Goal: Browse casually

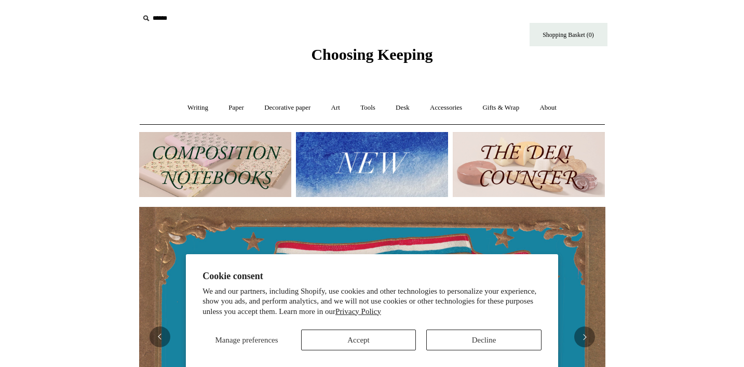
click at [224, 170] on img at bounding box center [215, 164] width 152 height 65
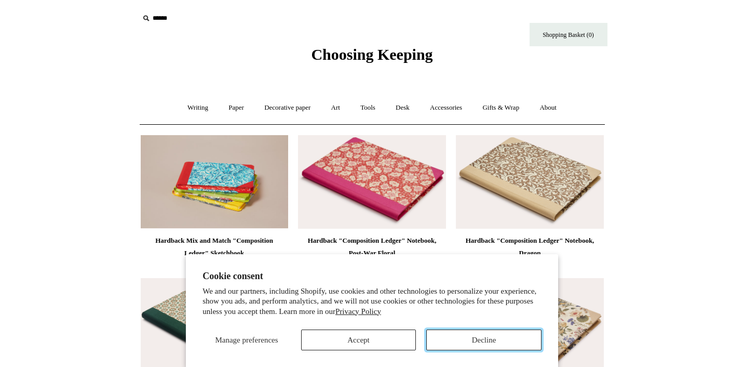
click at [496, 338] on button "Decline" at bounding box center [483, 339] width 115 height 21
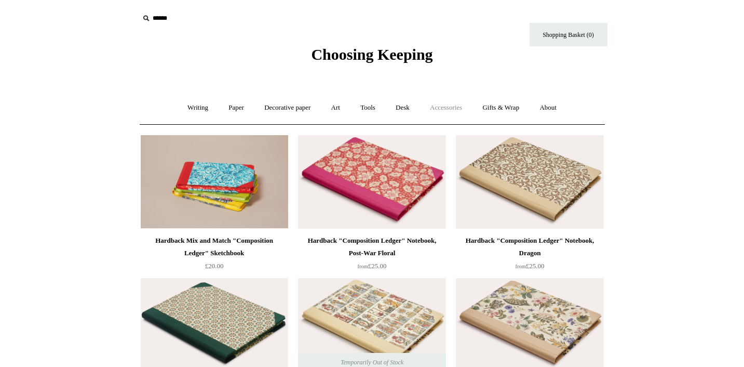
click at [450, 106] on link "Accessories +" at bounding box center [446, 108] width 51 height 28
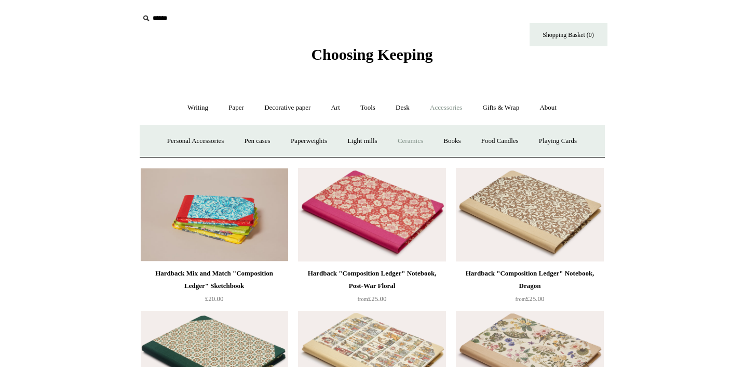
click at [422, 144] on link "Ceramics +" at bounding box center [410, 141] width 44 height 28
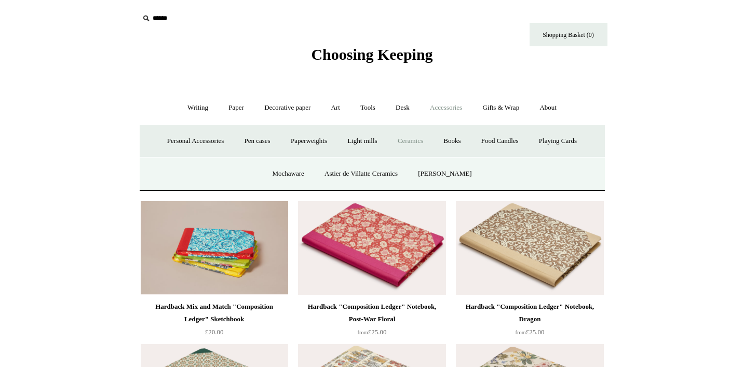
click at [367, 39] on div "Choosing Keeping" at bounding box center [372, 32] width 519 height 64
click at [371, 52] on span "Choosing Keeping" at bounding box center [372, 54] width 122 height 17
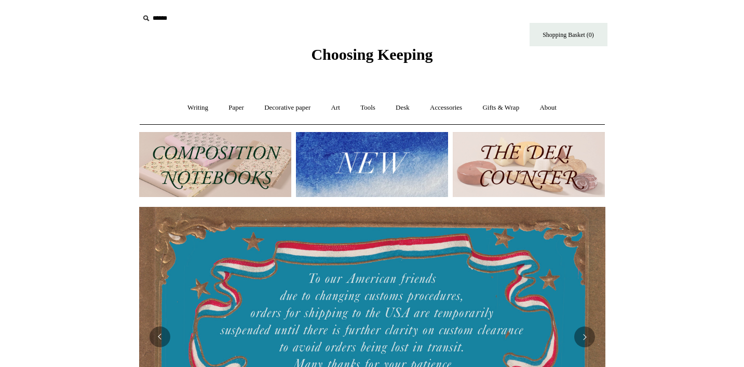
click at [359, 156] on img at bounding box center [372, 164] width 152 height 65
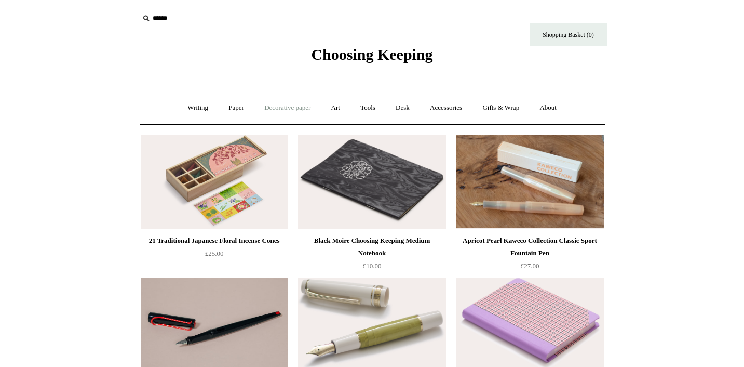
click at [298, 99] on link "Decorative paper +" at bounding box center [287, 108] width 65 height 28
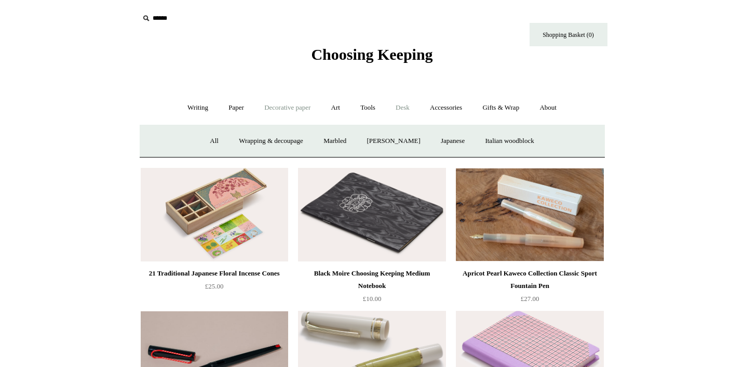
click at [408, 112] on link "Desk +" at bounding box center [402, 108] width 33 height 28
click at [241, 141] on link "Pen pots" at bounding box center [249, 141] width 42 height 28
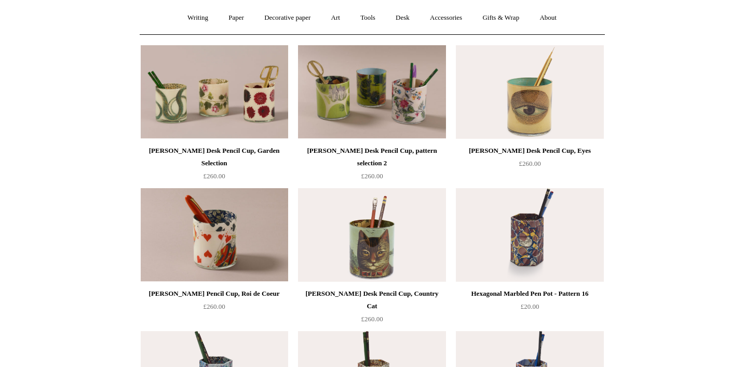
scroll to position [75, 0]
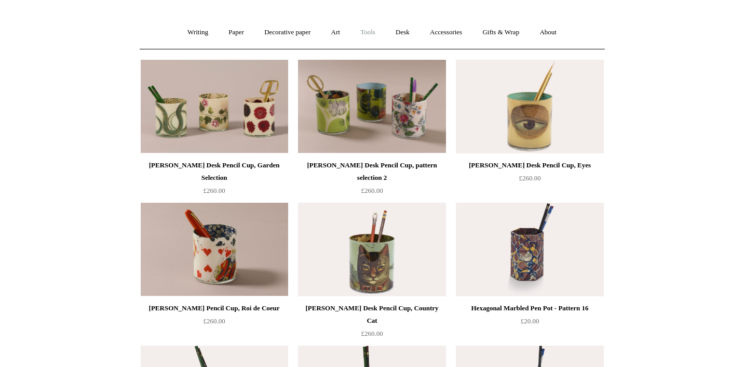
click at [374, 33] on link "Tools +" at bounding box center [368, 33] width 34 height 28
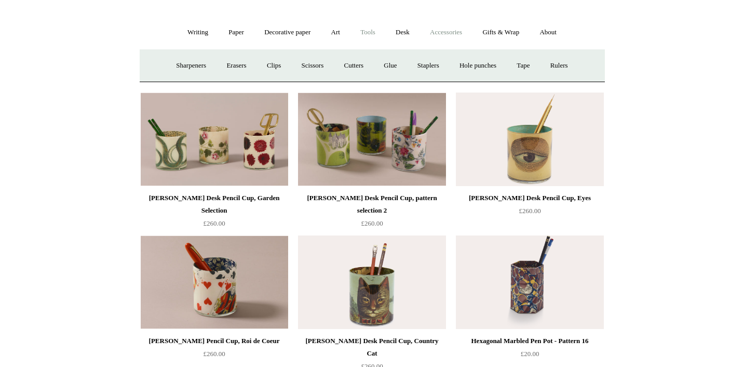
click at [461, 30] on link "Accessories +" at bounding box center [446, 33] width 51 height 28
click at [197, 68] on link "Personal Accessories +" at bounding box center [195, 66] width 75 height 28
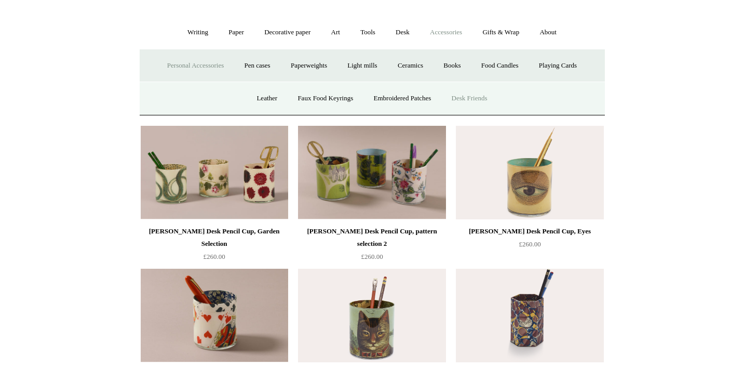
click at [464, 98] on link "Desk Friends" at bounding box center [469, 99] width 55 height 28
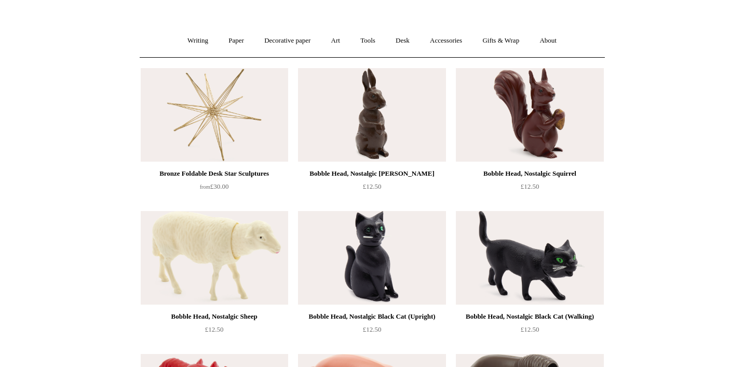
scroll to position [5, 0]
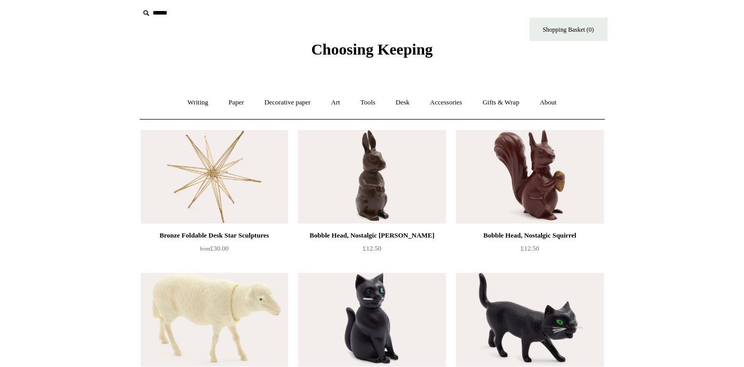
click at [377, 50] on span "Choosing Keeping" at bounding box center [372, 49] width 122 height 17
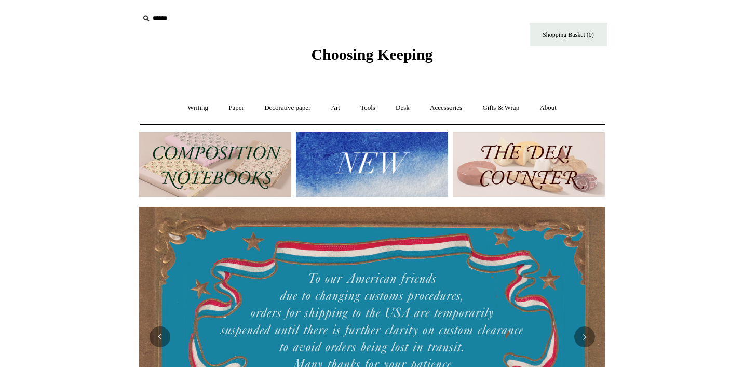
click at [511, 160] on img at bounding box center [529, 164] width 152 height 65
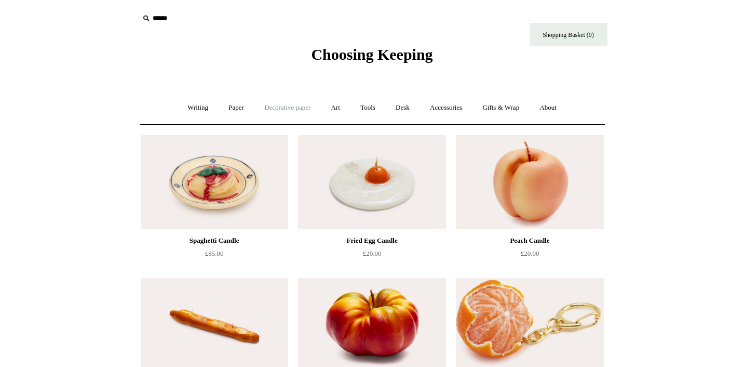
click at [301, 111] on link "Decorative paper +" at bounding box center [287, 108] width 65 height 28
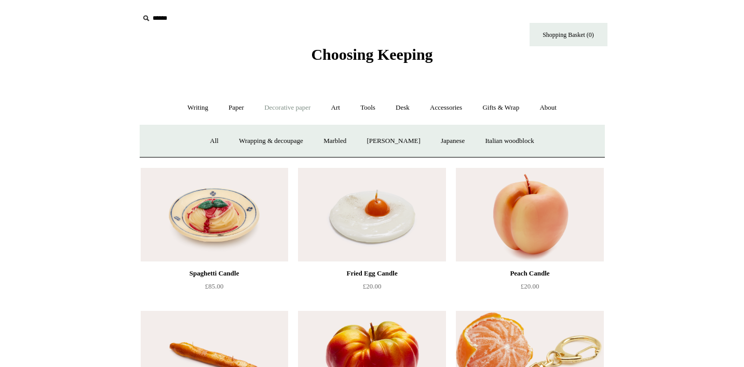
click at [380, 50] on span "Choosing Keeping" at bounding box center [372, 54] width 122 height 17
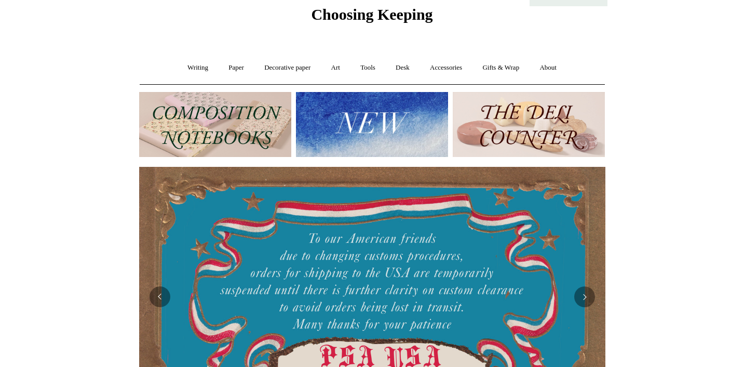
scroll to position [65, 0]
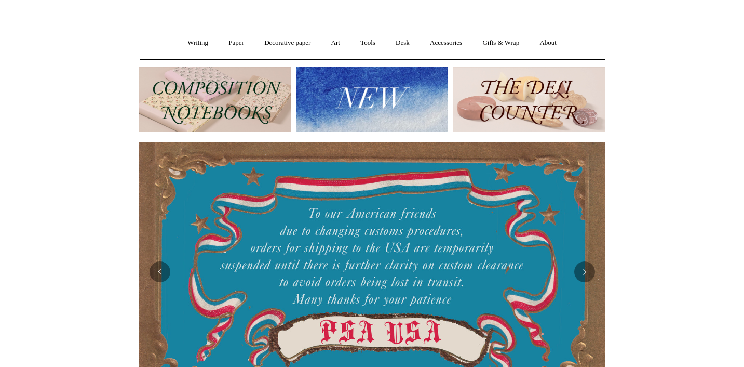
click at [372, 86] on img at bounding box center [372, 99] width 152 height 65
